Goal: Check status: Check status

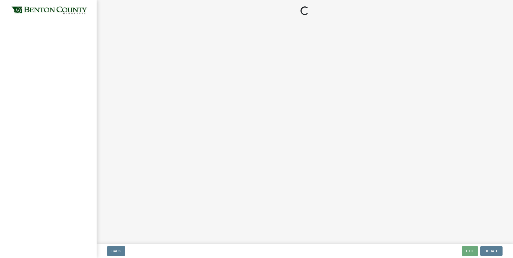
select select "17bfa135-5610-45df-8ce7-87530b7d86d4"
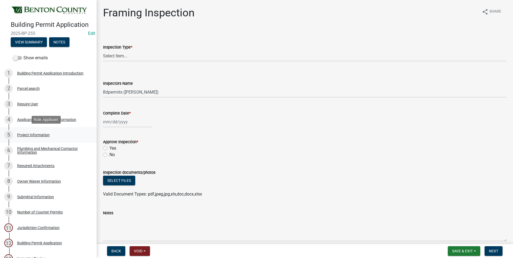
click at [45, 135] on div "Project Information" at bounding box center [33, 135] width 32 height 4
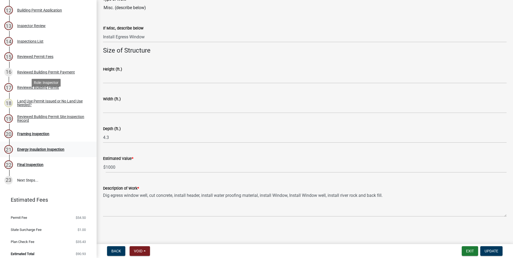
scroll to position [236, 0]
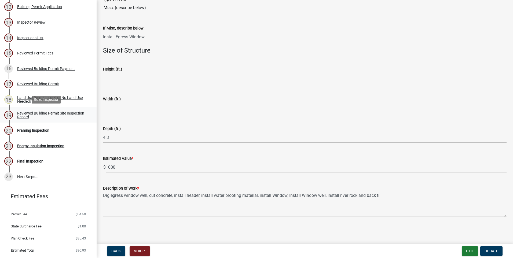
click at [35, 115] on div "Reviewed Building Permit Site Inspection Record" at bounding box center [52, 115] width 71 height 8
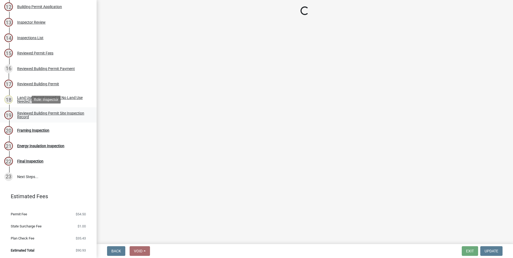
scroll to position [0, 0]
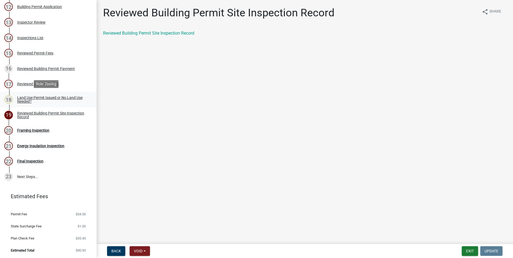
click at [38, 94] on link "18 Land Use Permit Issued or No Land Use Needed?" at bounding box center [48, 100] width 97 height 16
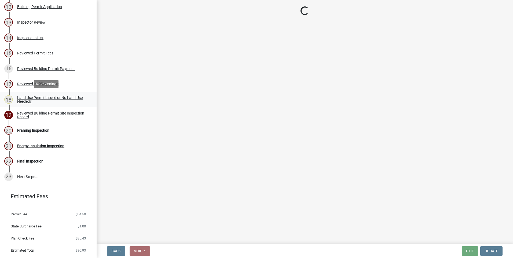
click at [37, 97] on div "Land Use Permit Issued or No Land Use Needed?" at bounding box center [52, 100] width 71 height 8
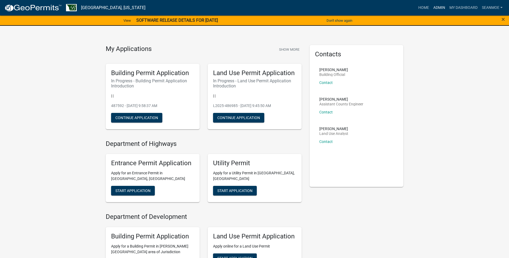
click at [440, 8] on link "Admin" at bounding box center [439, 8] width 16 height 10
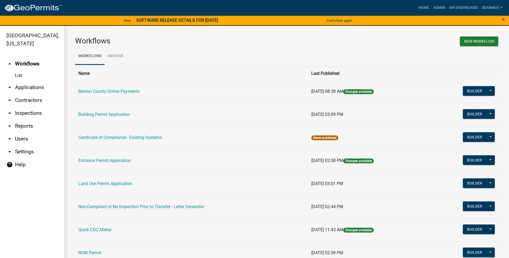
click at [24, 85] on link "arrow_drop_down Applications" at bounding box center [32, 87] width 64 height 13
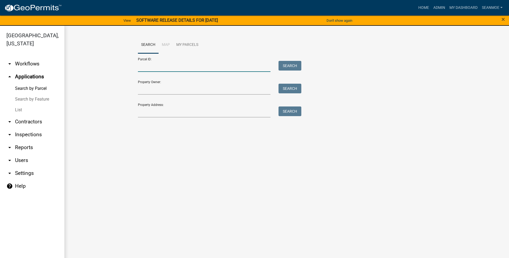
click at [183, 68] on input "Parcel ID:" at bounding box center [204, 66] width 133 height 11
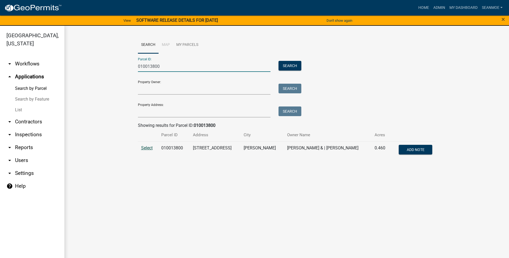
type input "010013800"
click at [147, 149] on span "Select" at bounding box center [147, 147] width 12 height 5
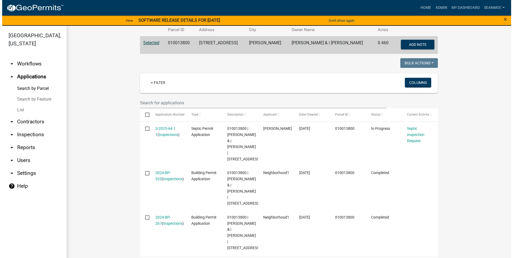
scroll to position [122, 0]
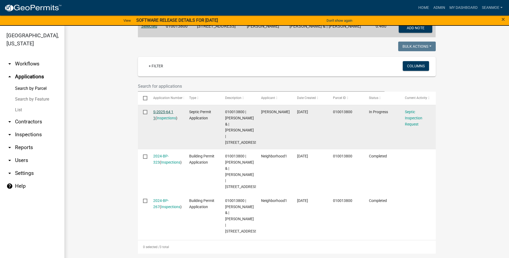
click at [165, 111] on link "S-2025-64 1 1" at bounding box center [163, 115] width 20 height 10
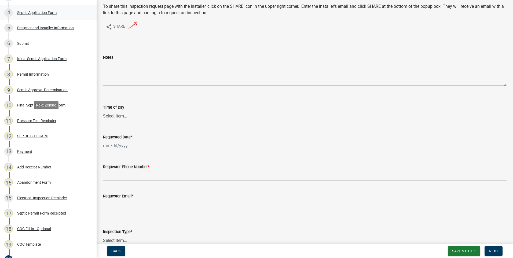
scroll to position [107, 0]
click at [28, 150] on div "Payment" at bounding box center [24, 151] width 15 height 4
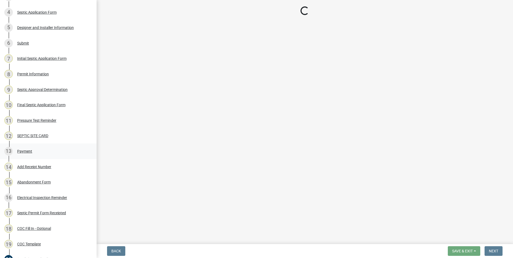
scroll to position [0, 0]
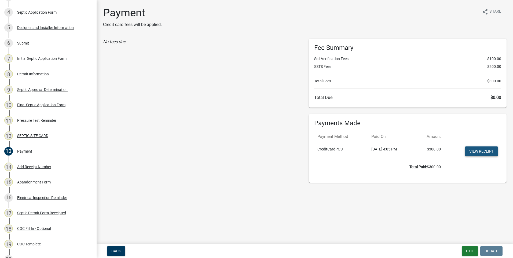
click at [480, 152] on link "View receipt" at bounding box center [481, 151] width 33 height 10
click at [43, 166] on div "Add Receipt Number" at bounding box center [34, 167] width 34 height 4
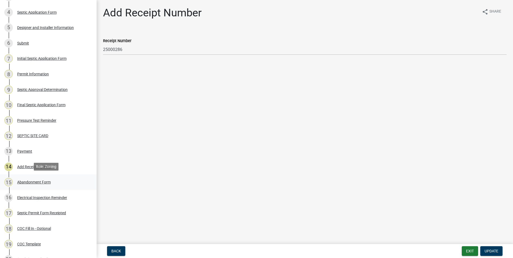
click at [41, 181] on div "Abandonment Form" at bounding box center [34, 182] width 34 height 4
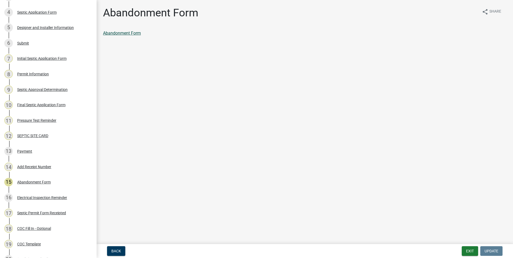
click at [137, 34] on link "Abandonment Form" at bounding box center [122, 33] width 38 height 5
click at [45, 211] on div "Septic Permit Form Receipted" at bounding box center [41, 213] width 49 height 4
click at [130, 34] on link "Septic Permit Form Receipted" at bounding box center [131, 33] width 56 height 5
